Goal: Information Seeking & Learning: Find specific page/section

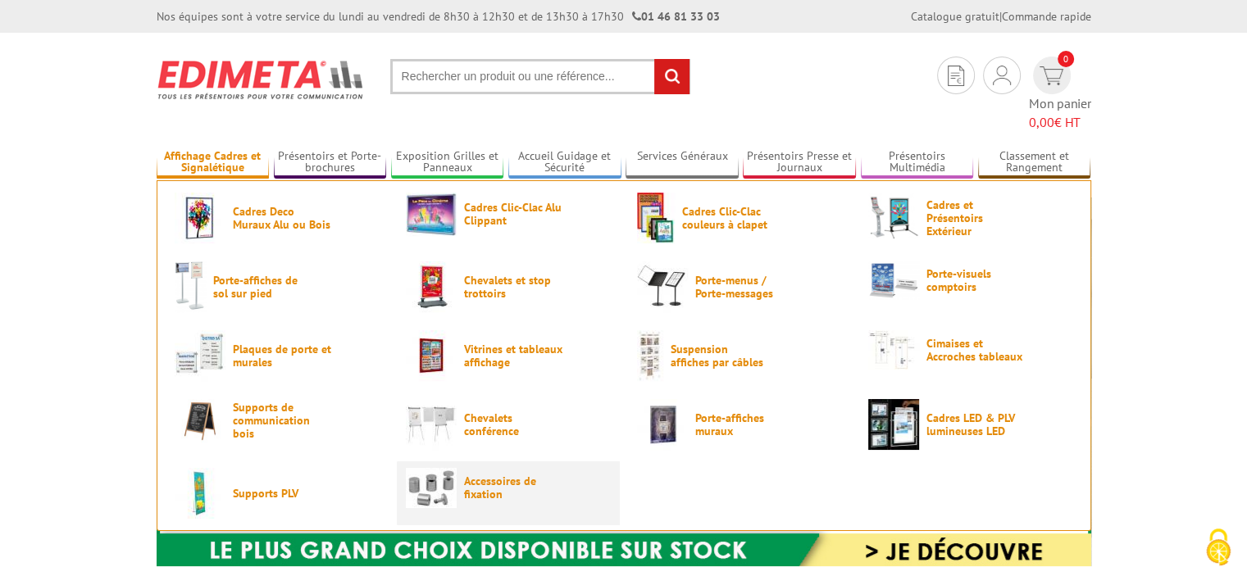
click at [483, 475] on span "Accessoires de fixation" at bounding box center [513, 488] width 98 height 26
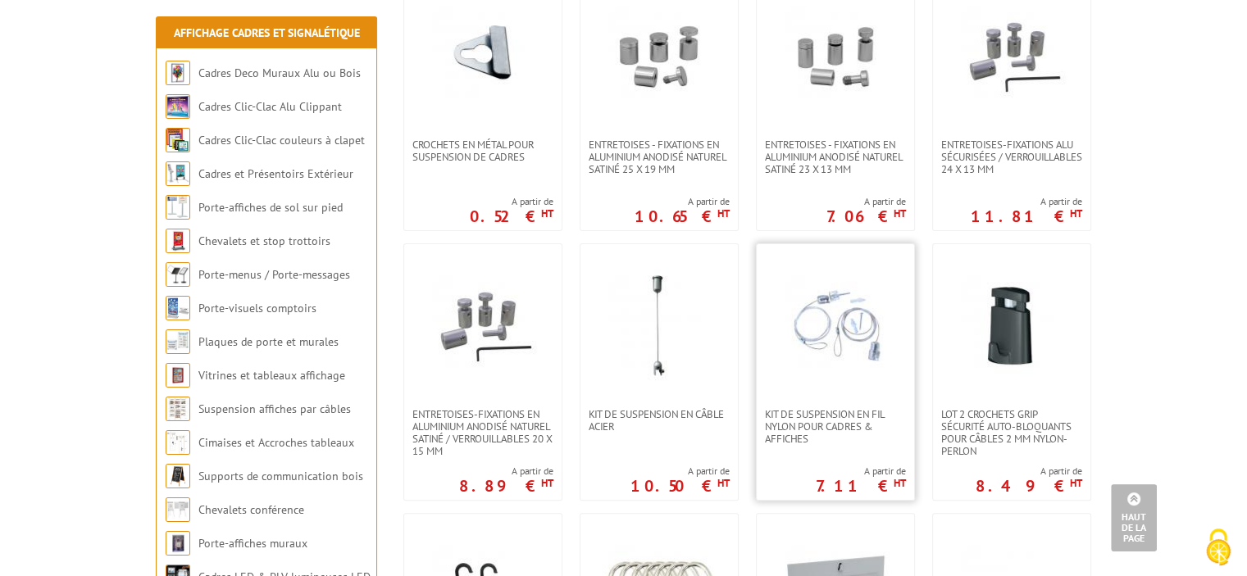
scroll to position [343, 0]
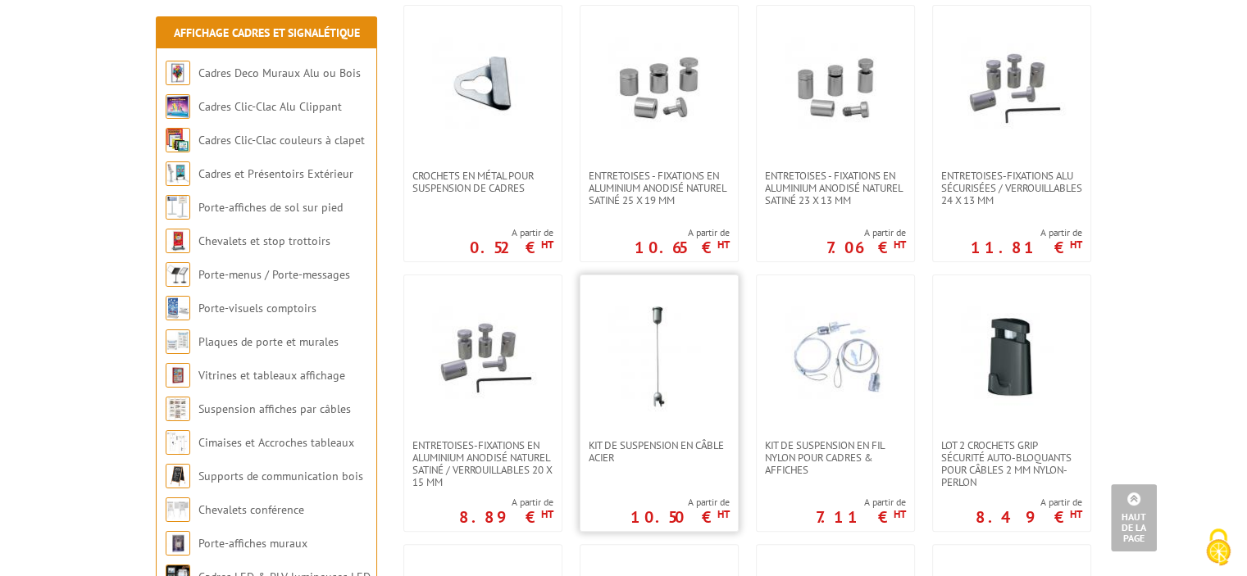
click at [671, 368] on img at bounding box center [659, 357] width 115 height 115
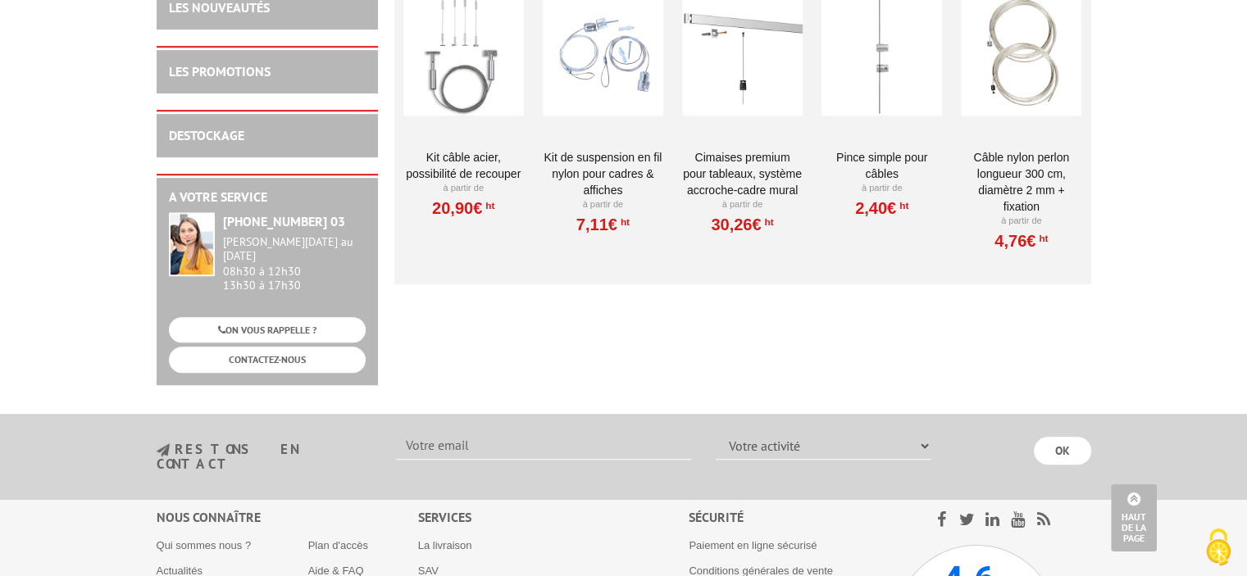
scroll to position [738, 0]
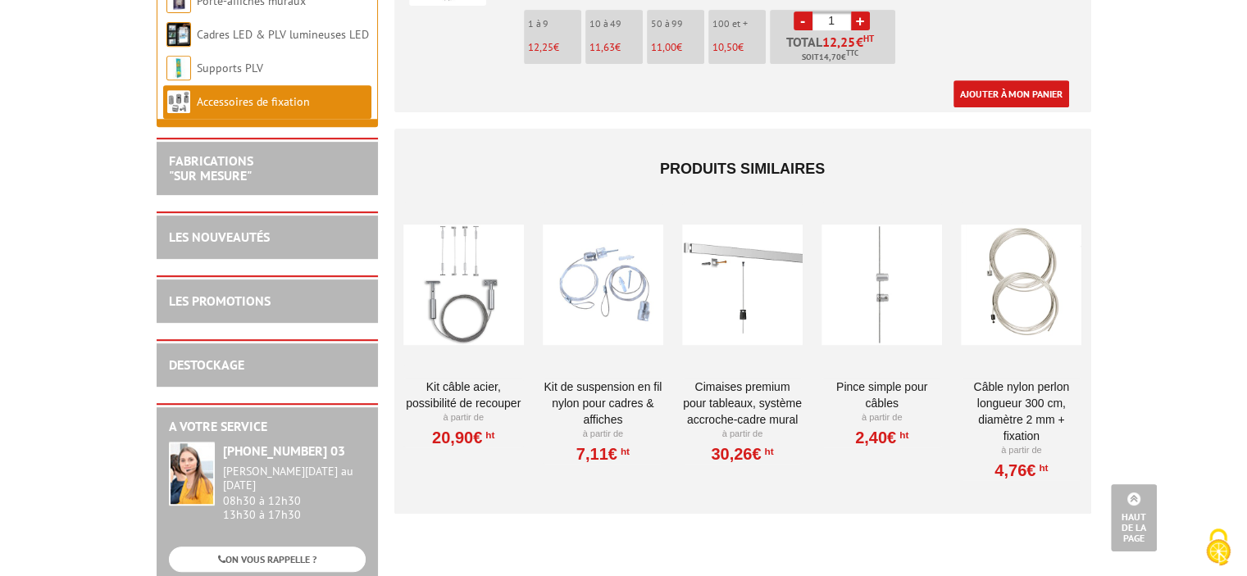
click at [466, 297] on div at bounding box center [463, 285] width 121 height 164
click at [607, 303] on div at bounding box center [603, 285] width 121 height 164
click at [1023, 311] on div at bounding box center [1021, 285] width 121 height 164
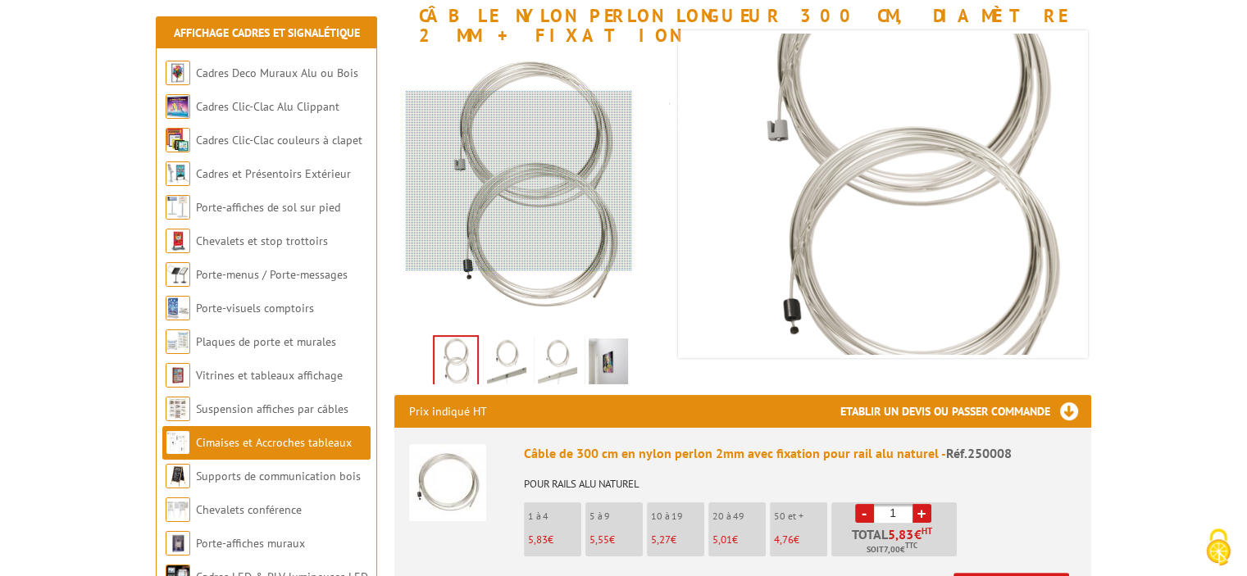
scroll to position [328, 0]
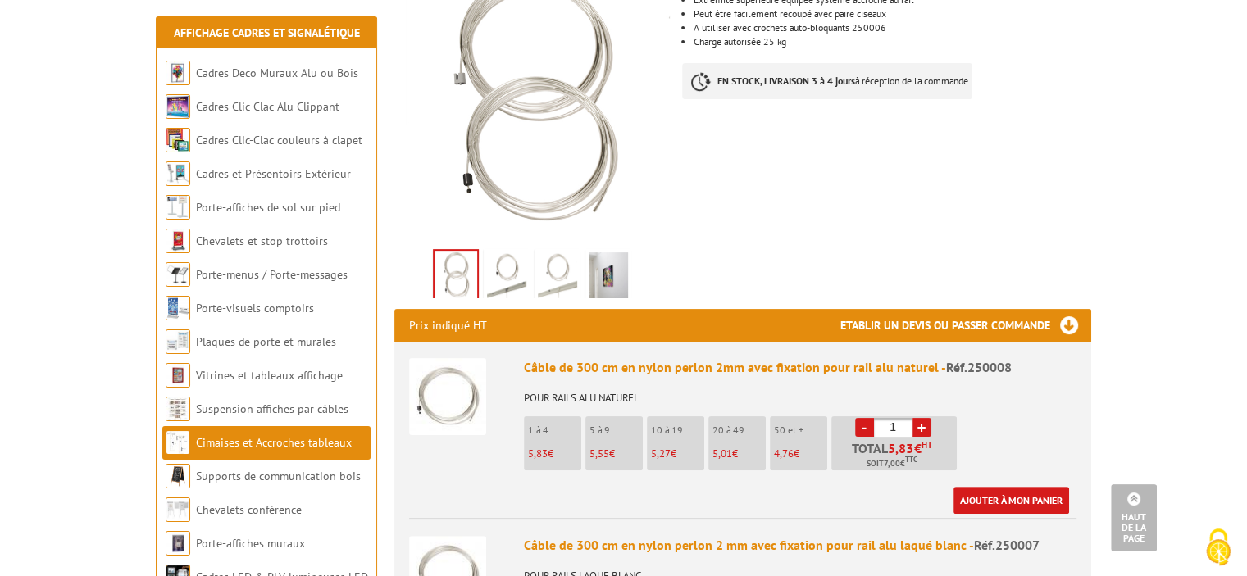
click at [505, 268] on img at bounding box center [506, 278] width 39 height 51
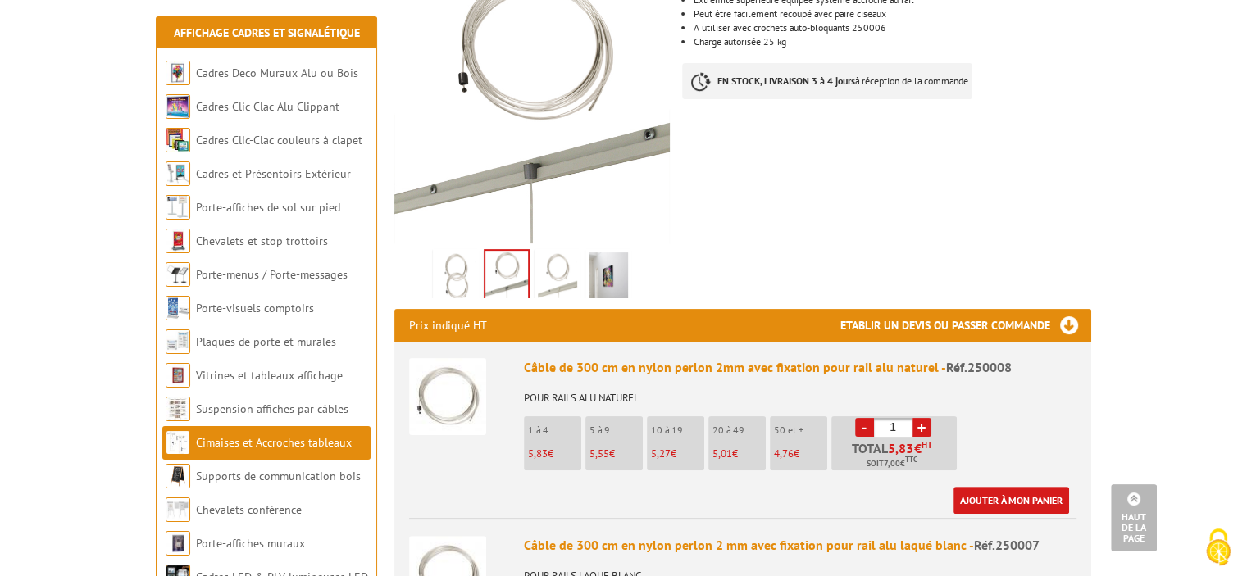
click at [562, 257] on img at bounding box center [557, 278] width 39 height 51
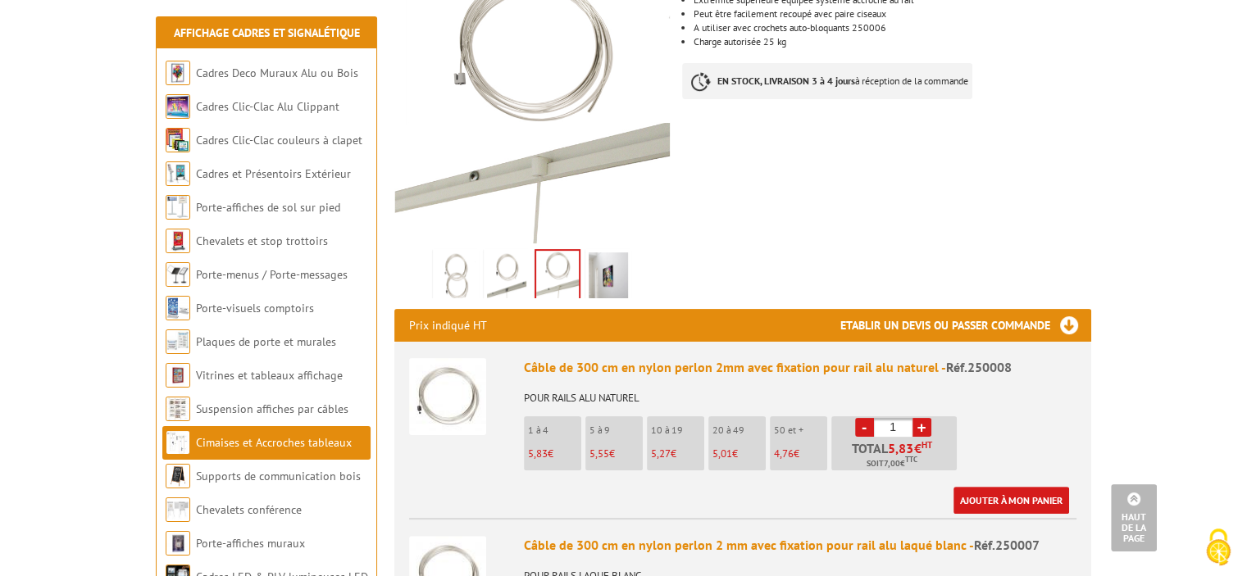
click at [454, 255] on img at bounding box center [455, 278] width 39 height 51
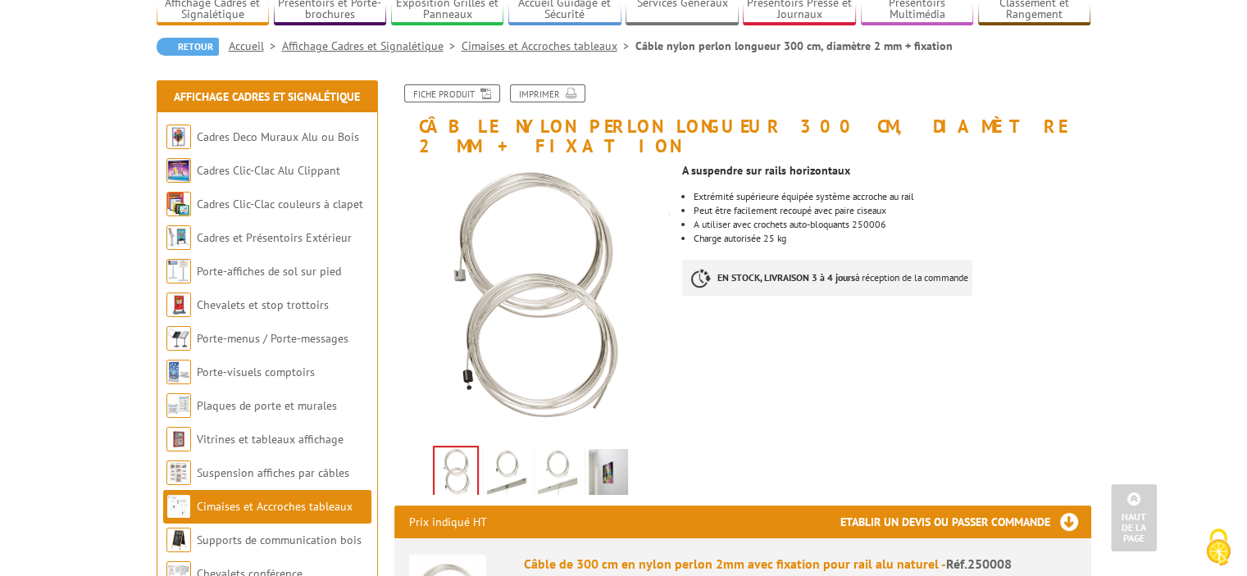
scroll to position [0, 0]
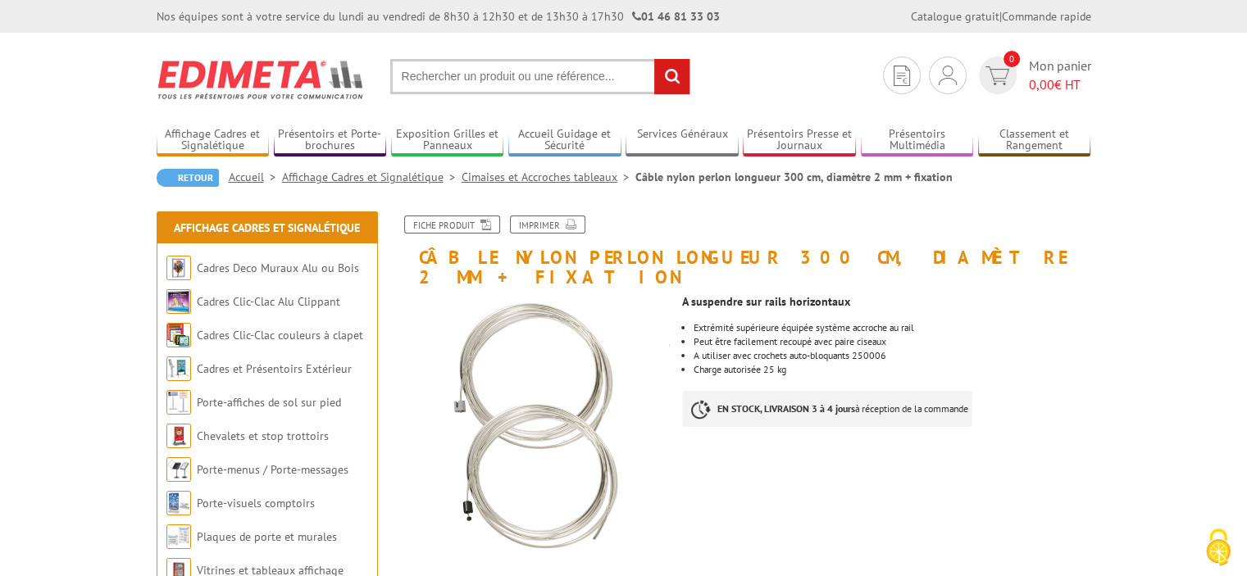
click at [534, 65] on input "text" at bounding box center [540, 76] width 300 height 35
click at [435, 81] on input "text" at bounding box center [540, 76] width 300 height 35
type input "crochet t"
click at [654, 59] on input "rechercher" at bounding box center [671, 76] width 35 height 35
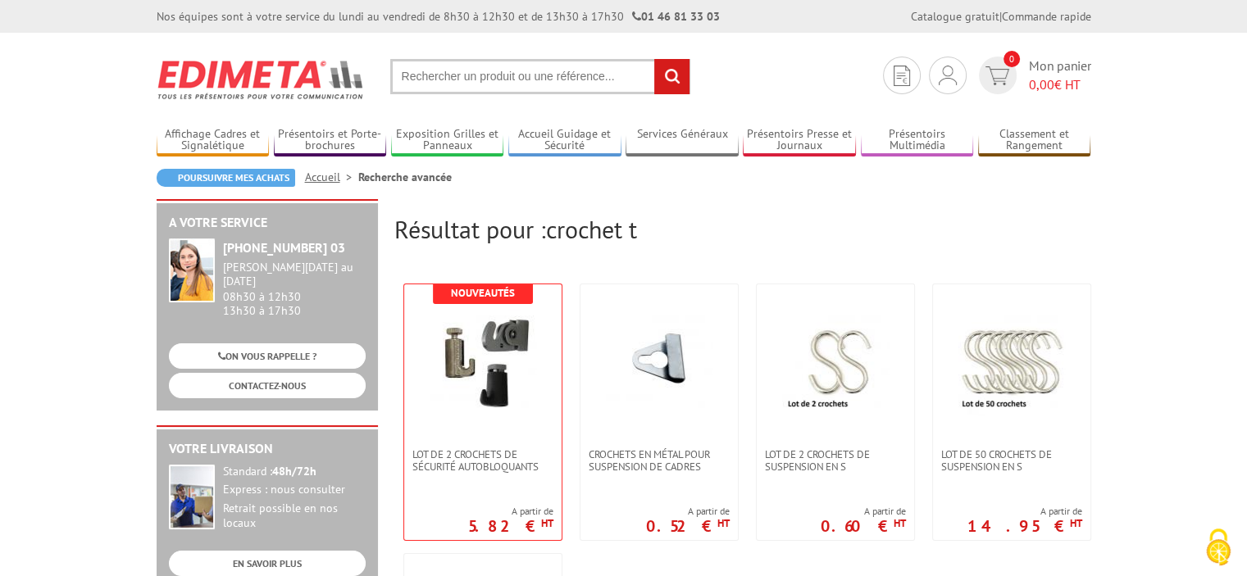
click at [492, 68] on input "text" at bounding box center [540, 76] width 300 height 35
click at [498, 73] on input "text" at bounding box center [540, 76] width 300 height 35
type input "fixation en t"
click at [654, 59] on input "rechercher" at bounding box center [671, 76] width 35 height 35
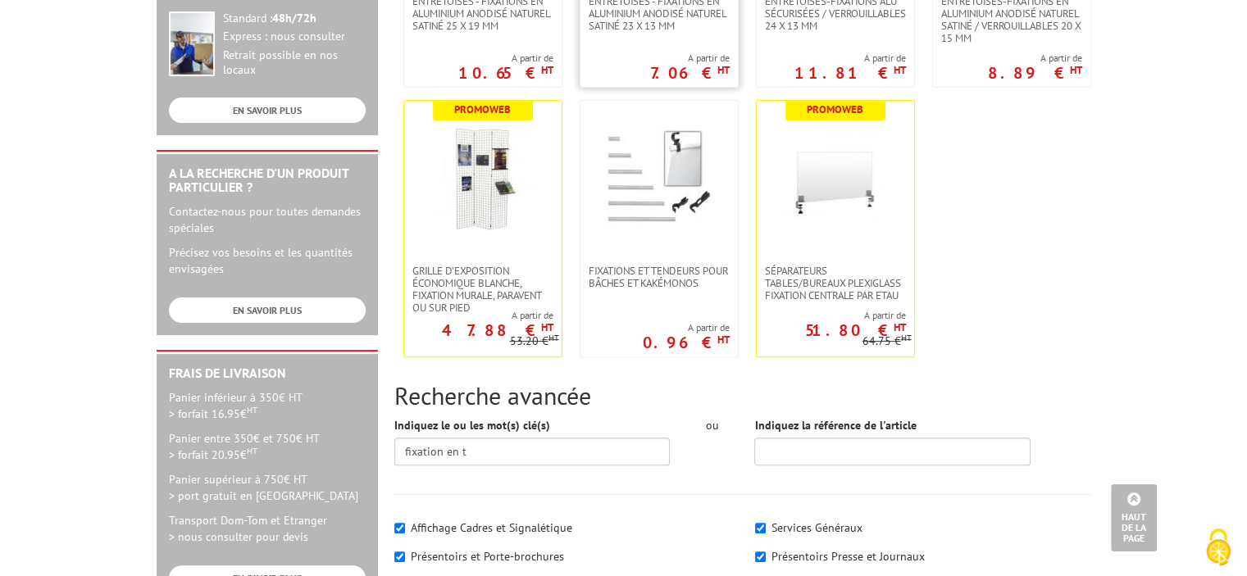
scroll to position [246, 0]
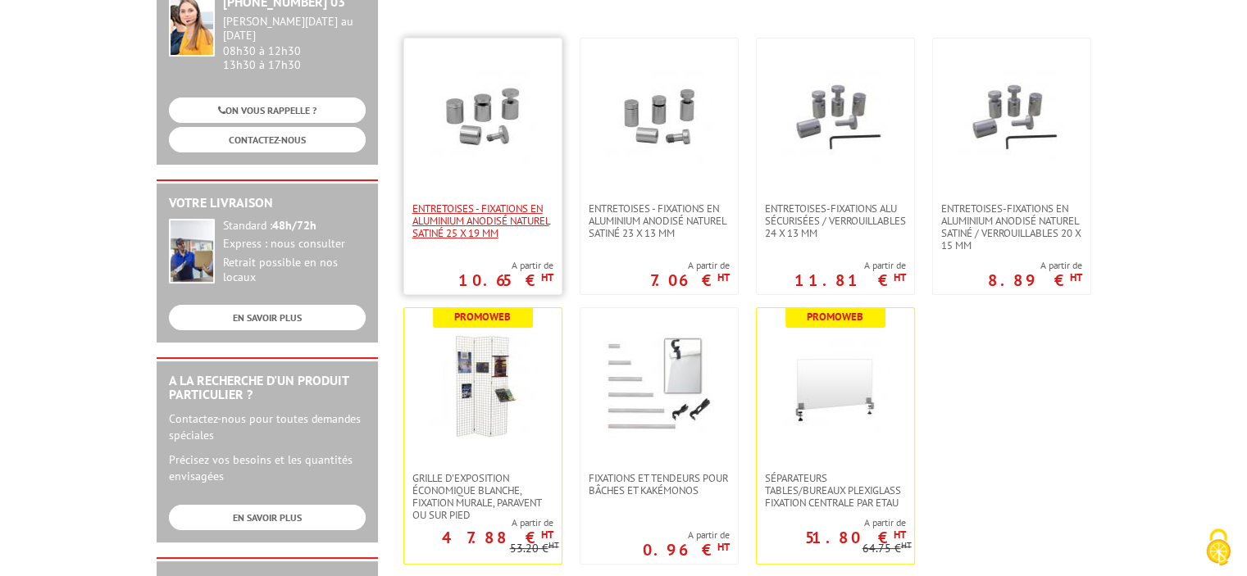
click at [471, 212] on span "Entretoises - fixations en aluminium anodisé naturel satiné 25 x 19 mm" at bounding box center [482, 221] width 141 height 37
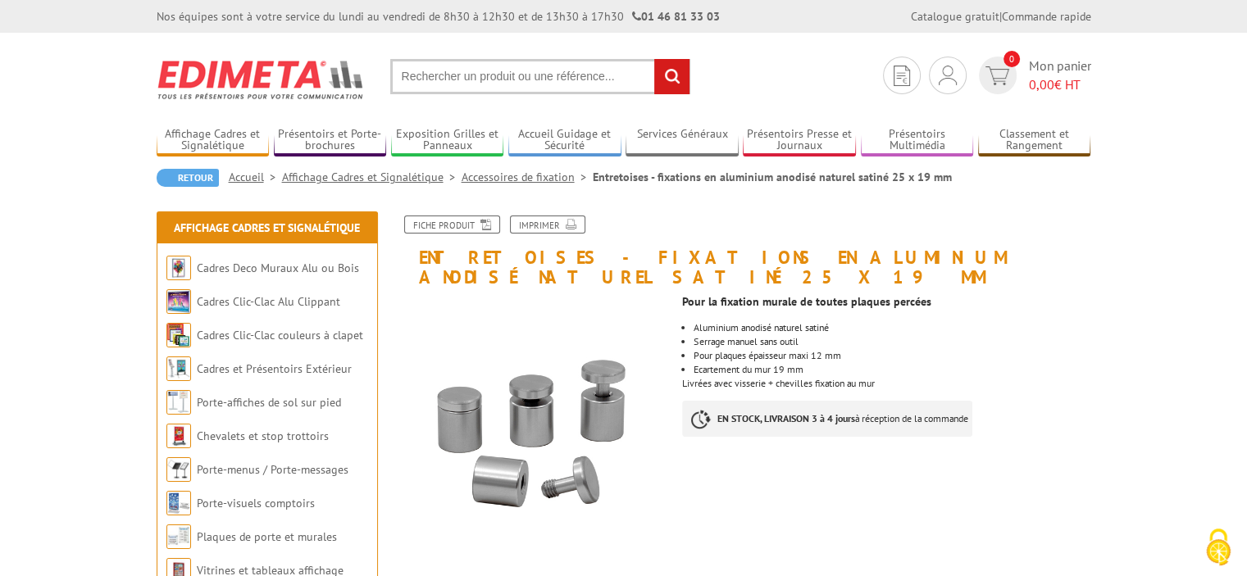
click at [533, 180] on link "Accessoires de fixation" at bounding box center [527, 177] width 131 height 15
